Goal: Book appointment/travel/reservation

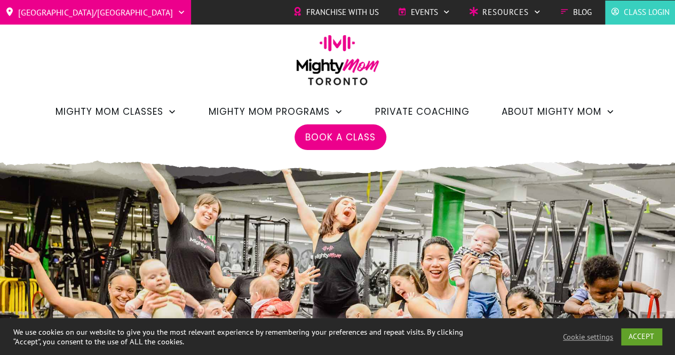
click at [340, 132] on span "Book a Class" at bounding box center [340, 137] width 70 height 18
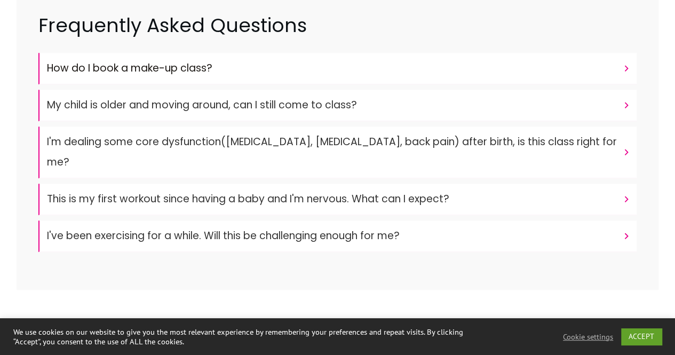
scroll to position [453, 0]
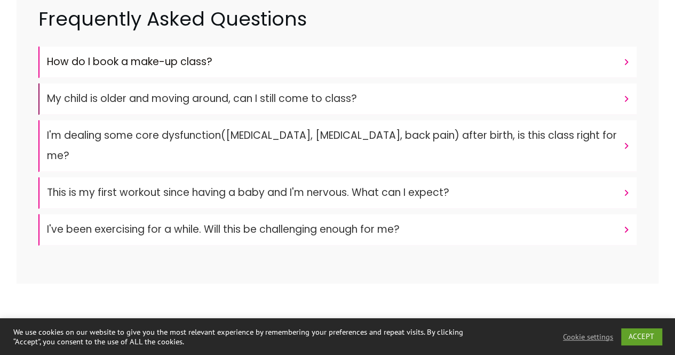
click at [330, 97] on font "My child is older and moving around, can I still come to class?" at bounding box center [202, 98] width 310 height 14
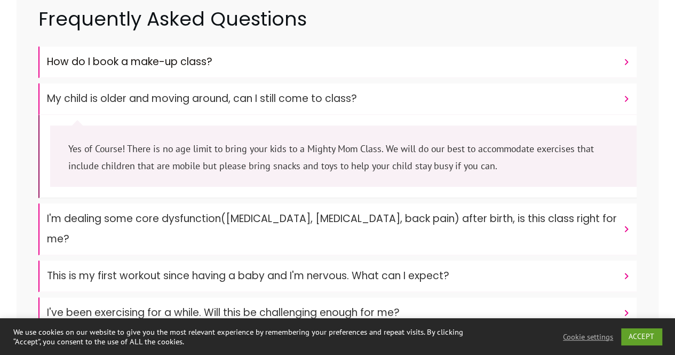
click at [330, 97] on font "My child is older and moving around, can I still come to class?" at bounding box center [202, 98] width 310 height 14
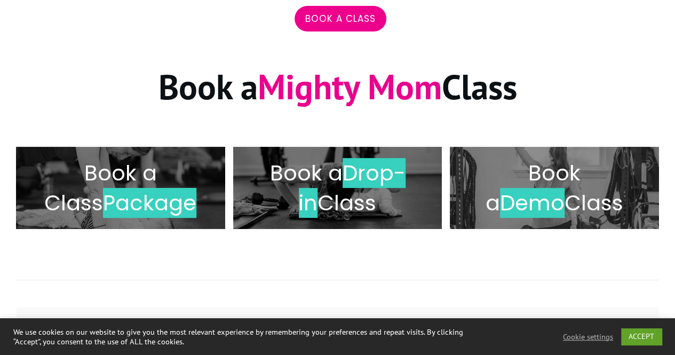
scroll to position [115, 0]
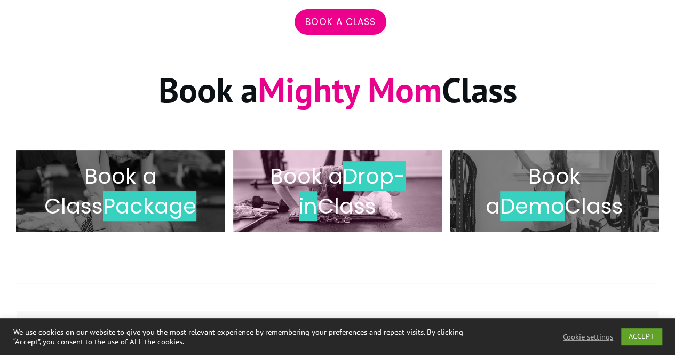
click at [365, 211] on h2 "Book a Drop-in Class" at bounding box center [338, 191] width 187 height 60
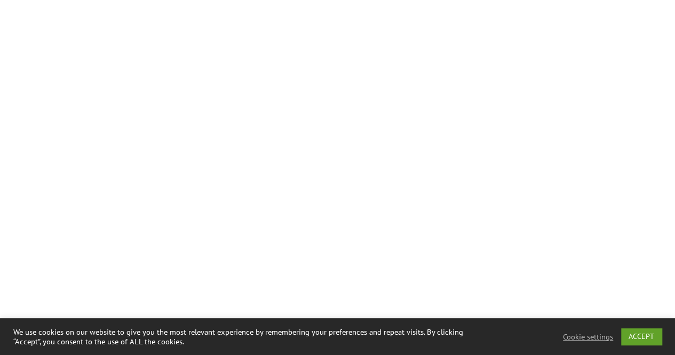
scroll to position [2334, 0]
